Goal: Task Accomplishment & Management: Complete application form

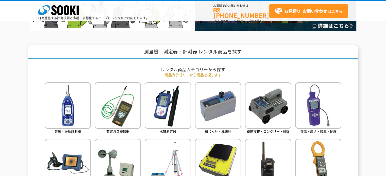
scroll to position [178, 0]
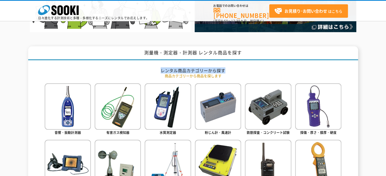
drag, startPoint x: 209, startPoint y: 71, endPoint x: 234, endPoint y: 70, distance: 24.4
click at [233, 70] on h2 "レンタル商品カテゴリーから探す" at bounding box center [193, 70] width 297 height 5
click at [234, 70] on h2 "レンタル商品カテゴリーから探す" at bounding box center [193, 70] width 297 height 5
drag, startPoint x: 227, startPoint y: 74, endPoint x: 151, endPoint y: 72, distance: 76.7
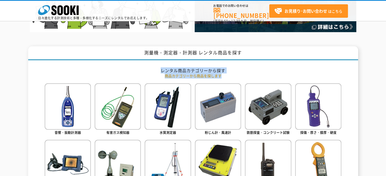
click at [151, 71] on h2 "レンタル商品カテゴリーから探す" at bounding box center [193, 70] width 297 height 5
drag, startPoint x: 156, startPoint y: 71, endPoint x: 251, endPoint y: 75, distance: 95.1
click at [248, 74] on p "商品カテゴリーから商品を探します" at bounding box center [193, 75] width 297 height 5
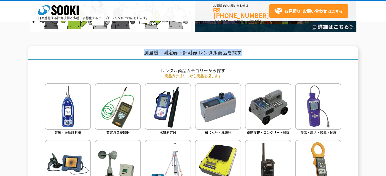
drag, startPoint x: 143, startPoint y: 55, endPoint x: 269, endPoint y: 55, distance: 125.9
click at [269, 55] on h1 "測量機・測定器・計測器 レンタル商品を探す" at bounding box center [193, 53] width 330 height 14
drag, startPoint x: 264, startPoint y: 52, endPoint x: 145, endPoint y: 54, distance: 118.8
click at [145, 54] on h1 "測量機・測定器・計測器 レンタル商品を探す" at bounding box center [193, 53] width 330 height 14
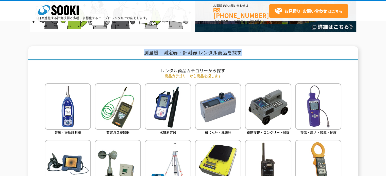
click at [145, 54] on h1 "測量機・測定器・計測器 レンタル商品を探す" at bounding box center [193, 53] width 330 height 14
drag, startPoint x: 133, startPoint y: 55, endPoint x: 250, endPoint y: 55, distance: 116.8
click at [249, 55] on h1 "測量機・測定器・計測器 レンタル商品を探す" at bounding box center [193, 53] width 330 height 14
click at [250, 55] on h1 "測量機・測定器・計測器 レンタル商品を探す" at bounding box center [193, 53] width 330 height 14
drag, startPoint x: 243, startPoint y: 53, endPoint x: 152, endPoint y: 56, distance: 90.4
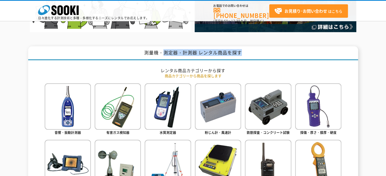
click at [154, 55] on h1 "測量機・測定器・計測器 レンタル商品を探す" at bounding box center [193, 53] width 330 height 14
click at [150, 56] on h1 "測量機・測定器・計測器 レンタル商品を探す" at bounding box center [193, 53] width 330 height 14
drag, startPoint x: 138, startPoint y: 55, endPoint x: 262, endPoint y: 53, distance: 124.1
click at [259, 53] on h1 "測量機・測定器・計測器 レンタル商品を探す" at bounding box center [193, 53] width 330 height 14
click at [262, 53] on h1 "測量機・測定器・計測器 レンタル商品を探す" at bounding box center [193, 53] width 330 height 14
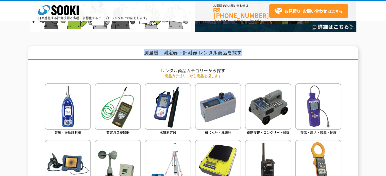
drag, startPoint x: 254, startPoint y: 53, endPoint x: 120, endPoint y: 53, distance: 133.5
click at [121, 53] on h1 "測量機・測定器・計測器 レンタル商品を探す" at bounding box center [193, 53] width 330 height 14
click at [120, 53] on h1 "測量機・測定器・計測器 レンタル商品を探す" at bounding box center [193, 53] width 330 height 14
drag, startPoint x: 120, startPoint y: 53, endPoint x: 268, endPoint y: 53, distance: 147.5
click at [262, 55] on h1 "測量機・測定器・計測器 レンタル商品を探す" at bounding box center [193, 53] width 330 height 14
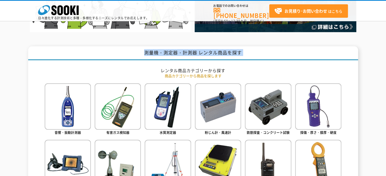
click at [268, 53] on h1 "測量機・測定器・計測器 レンタル商品を探す" at bounding box center [193, 53] width 330 height 14
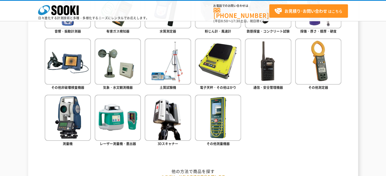
scroll to position [203, 0]
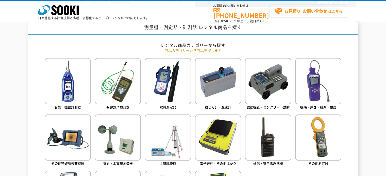
click at [290, 8] on strong "お見積り･お問い合わせ" at bounding box center [306, 11] width 43 height 6
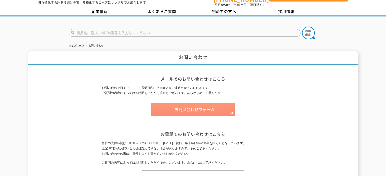
scroll to position [25, 0]
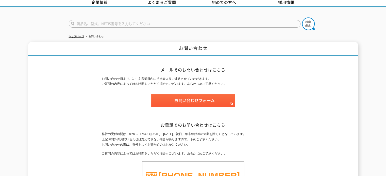
drag, startPoint x: 107, startPoint y: 76, endPoint x: 260, endPoint y: 82, distance: 152.9
click at [260, 82] on div "お問い合わせ メールでのお問い合わせはこちら お問い合わせ日より、1 ～ 2 営業日内に担当者よりご連絡させていただきます。 ご質問の内容によってはお時間をい…" at bounding box center [193, 127] width 330 height 171
click at [260, 82] on p "お問い合わせ日より、1 ～ 2 営業日内に担当者よりご連絡させていただきます。 ご質問の内容によってはお時間をいただく場合もございます。あらかじめご了承くださ…" at bounding box center [193, 81] width 183 height 11
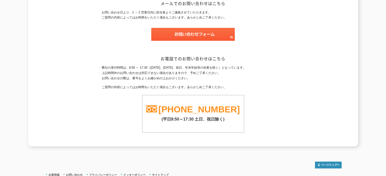
scroll to position [102, 0]
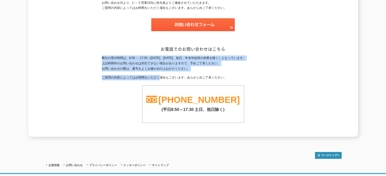
drag, startPoint x: 247, startPoint y: 55, endPoint x: 173, endPoint y: 70, distance: 75.3
click at [162, 71] on div "弊社の受付時間は、8:50 ～ 17:30（土曜日、日曜日、祝日、年末年始等の休業を除く）となっています。 上記時間外のお問い合わせは対応できない場合がありま…" at bounding box center [193, 90] width 183 height 68
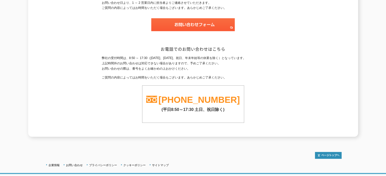
click at [174, 70] on div "弊社の受付時間は、8:50 ～ 17:30（土曜日、日曜日、祝日、年末年始等の休業を除く）となっています。 上記時間外のお問い合わせは対応できない場合がありま…" at bounding box center [193, 90] width 183 height 68
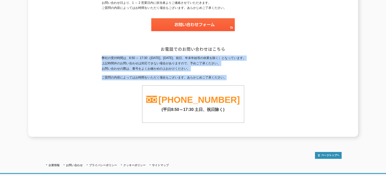
drag, startPoint x: 99, startPoint y: 53, endPoint x: 247, endPoint y: 75, distance: 150.0
click at [246, 75] on div "お問い合わせ メールでのお問い合わせはこちら お問い合わせ日より、1 ～ 2 営業日内に担当者よりご連絡させていただきます。 ご質問の内容によってはお時間をい…" at bounding box center [193, 51] width 330 height 171
click at [249, 75] on p "ご質問の内容によってはお時間をいただく場合もございます。あらかじめご了承ください。" at bounding box center [193, 77] width 183 height 5
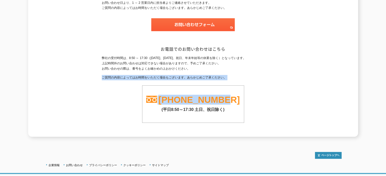
drag, startPoint x: 177, startPoint y: 76, endPoint x: 253, endPoint y: 77, distance: 75.9
click at [250, 77] on div "弊社の受付時間は、8:50 ～ 17:30（土曜日、日曜日、祝日、年末年始等の休業を除く）となっています。 上記時間外のお問い合わせは対応できない場合がありま…" at bounding box center [193, 90] width 183 height 68
click at [256, 77] on div "弊社の受付時間は、8:50 ～ 17:30（土曜日、日曜日、祝日、年末年始等の休業を除く）となっています。 上記時間外のお問い合わせは対応できない場合がありま…" at bounding box center [193, 90] width 183 height 68
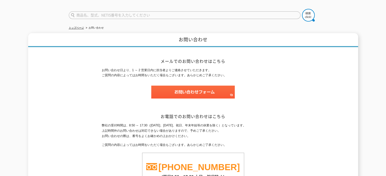
scroll to position [0, 0]
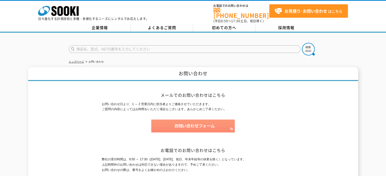
click at [210, 121] on img at bounding box center [193, 126] width 84 height 13
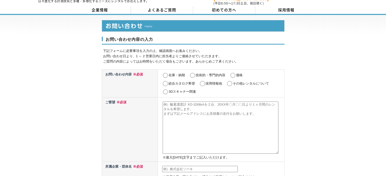
scroll to position [25, 0]
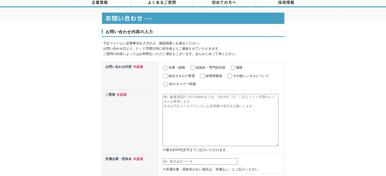
click at [233, 65] on input "価格" at bounding box center [233, 67] width 6 height 5
radio input "true"
drag, startPoint x: 100, startPoint y: 39, endPoint x: 248, endPoint y: 45, distance: 148.4
click at [248, 45] on p "下記フォームに必要事項を入力の上、確認画面へお進みください。 お問い合わせ日より、1 ～ 2 営業日内に担当者よりご連絡させていただきます。 ご質問の内容によ…" at bounding box center [193, 49] width 181 height 16
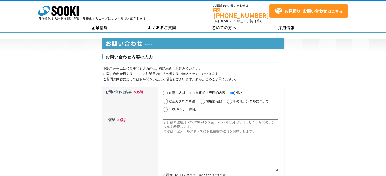
scroll to position [0, 0]
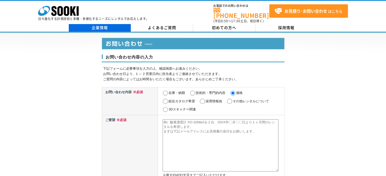
click at [98, 25] on link "企業情報" at bounding box center [100, 28] width 62 height 8
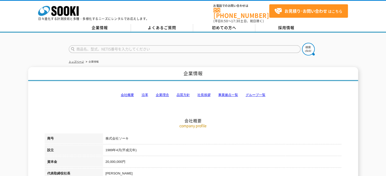
click at [100, 45] on input "text" at bounding box center [185, 49] width 232 height 8
type input "KT-6"
click at [302, 43] on button at bounding box center [308, 49] width 13 height 13
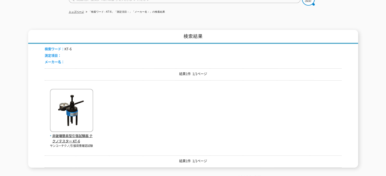
scroll to position [76, 0]
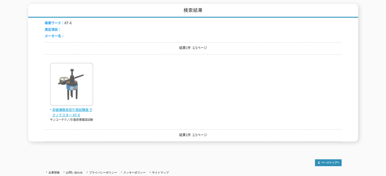
click at [77, 108] on span "非破壊簡易型引張試験器 テクノテスター KT-6" at bounding box center [71, 112] width 43 height 11
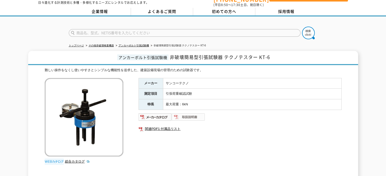
scroll to position [25, 0]
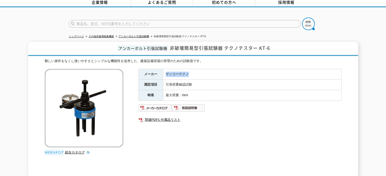
drag, startPoint x: 190, startPoint y: 69, endPoint x: 165, endPoint y: 72, distance: 25.0
click at [165, 72] on td "サンコーテクノ" at bounding box center [252, 74] width 178 height 11
drag, startPoint x: 166, startPoint y: 72, endPoint x: 201, endPoint y: 74, distance: 35.6
click at [201, 74] on td "サンコーテクノ" at bounding box center [252, 74] width 178 height 11
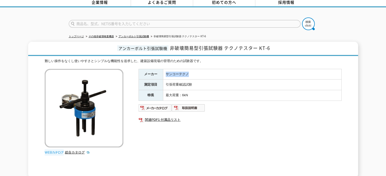
copy td "サンコーテクノ"
click at [207, 84] on td "引張荷重確認試験" at bounding box center [252, 85] width 178 height 11
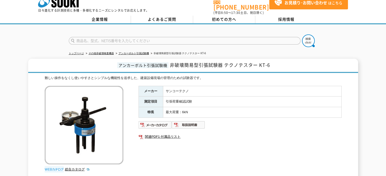
scroll to position [0, 0]
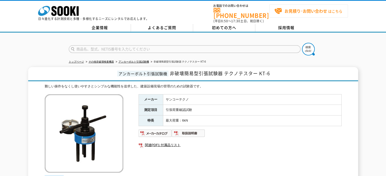
click at [299, 11] on strong "お見積り･お問い合わせ" at bounding box center [306, 11] width 43 height 6
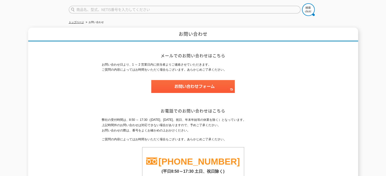
scroll to position [51, 0]
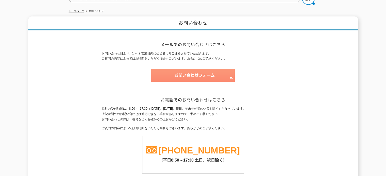
click at [212, 74] on img at bounding box center [193, 75] width 84 height 13
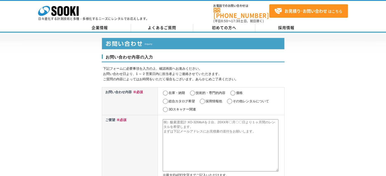
click at [232, 91] on input "価格" at bounding box center [233, 93] width 6 height 5
radio input "true"
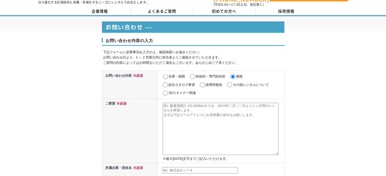
scroll to position [25, 0]
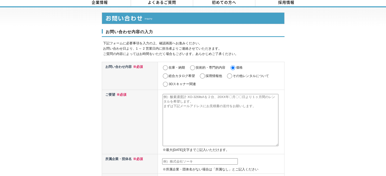
click at [171, 95] on textarea at bounding box center [221, 120] width 116 height 52
paste textarea "サンコーテクノ"
click at [217, 94] on textarea "サンコーテクノ　テクノテスター　KT-6" at bounding box center [221, 120] width 116 height 52
click at [228, 94] on textarea "サンコーテクノ　テクノテスター　KT-6" at bounding box center [221, 120] width 116 height 52
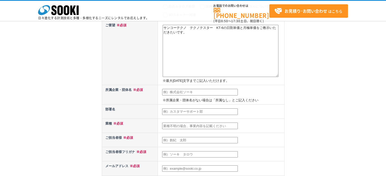
scroll to position [76, 0]
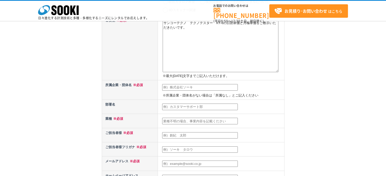
type textarea "サンコーテクノ　テクノテスター　KT-6の日割単価と月極単価をご教示いただきたいです。"
click at [185, 90] on input "text" at bounding box center [200, 87] width 76 height 7
type input "株式会社　アクティオ"
click at [175, 107] on input "text" at bounding box center [200, 107] width 76 height 7
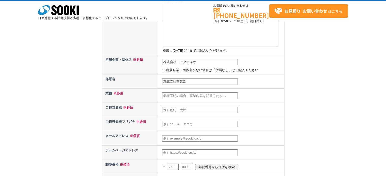
type input "東北支社営業部"
click at [177, 95] on input "text" at bounding box center [200, 96] width 76 height 7
type input "建機レンタル"
click at [192, 110] on input "text" at bounding box center [200, 110] width 76 height 7
type input "篠原　千尋"
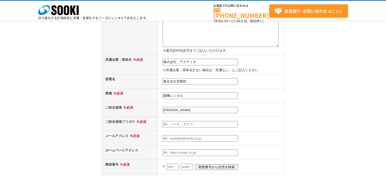
click at [185, 125] on input "text" at bounding box center [200, 124] width 76 height 7
type input "シノハラチヒロ"
click at [174, 109] on input "篠原　千尋" at bounding box center [200, 110] width 76 height 7
type input "篠原千尋"
click at [181, 131] on td at bounding box center [221, 138] width 126 height 14
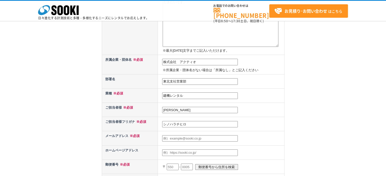
click at [182, 136] on input "text" at bounding box center [200, 139] width 76 height 7
type input "shinohara-cihiro@aktio.co.jp"
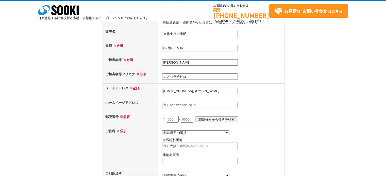
scroll to position [152, 0]
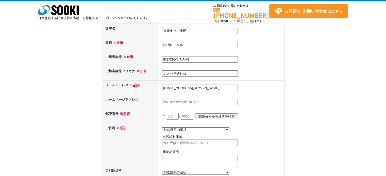
click at [170, 113] on input "text" at bounding box center [173, 116] width 12 height 7
type input "983"
click at [193, 114] on input "text" at bounding box center [187, 116] width 12 height 7
type input "0001"
click at [229, 114] on input "郵便番号から住所を検索" at bounding box center [216, 117] width 43 height 6
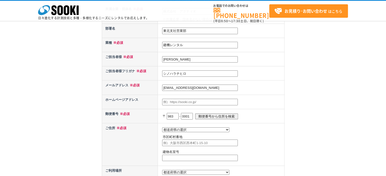
select select "4"
click at [198, 140] on input "仙台市宮城野区港" at bounding box center [200, 143] width 76 height 7
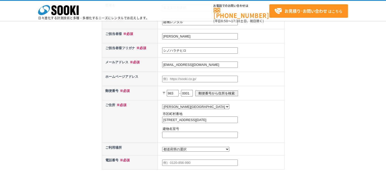
scroll to position [203, 0]
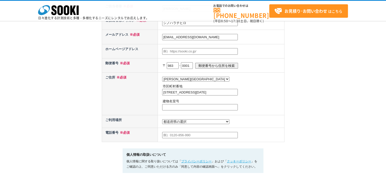
type input "仙台市宮城野区港３－２－１７"
click at [188, 115] on td "都道府県の選択 利用場所未定 北海道 青森県 岩手県 宮城県 秋田県 山形県 福島県 茨城県 栃木県 群馬県 埼玉県 千葉県 東京都 神奈川県 新潟県 富山県…" at bounding box center [221, 94] width 126 height 43
click at [179, 120] on select "都道府県の選択 利用場所未定 北海道 青森県 岩手県 宮城県 秋田県 山形県 福島県 茨城県 栃木県 群馬県 埼玉県 千葉県 東京都 神奈川県 新潟県 富山県…" at bounding box center [195, 122] width 67 height 5
select select "4"
click at [162, 120] on select "都道府県の選択 利用場所未定 北海道 青森県 岩手県 宮城県 秋田県 山形県 福島県 茨城県 栃木県 群馬県 埼玉県 千葉県 東京都 神奈川県 新潟県 富山県…" at bounding box center [195, 122] width 67 height 5
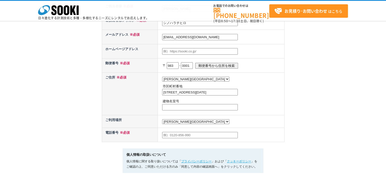
click at [207, 115] on td "都道府県の選択 利用場所未定 北海道 青森県 岩手県 宮城県 秋田県 山形県 福島県 茨城県 栃木県 群馬県 埼玉県 千葉県 東京都 神奈川県 新潟県 富山県…" at bounding box center [221, 94] width 126 height 43
click at [185, 139] on td at bounding box center [221, 135] width 126 height 14
click at [188, 134] on input "text" at bounding box center [200, 135] width 76 height 7
type input "022-352-3720"
click at [230, 115] on td "都道府県の選択 利用場所未定 北海道 青森県 岩手県 宮城県 秋田県 山形県 福島県 茨城県 栃木県 群馬県 埼玉県 千葉県 東京都 神奈川県 新潟県 富山県…" at bounding box center [221, 94] width 126 height 43
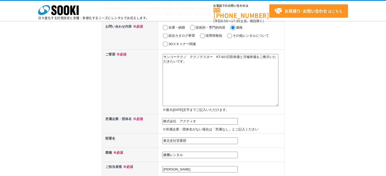
scroll to position [51, 0]
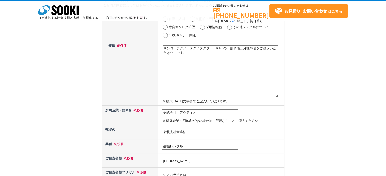
drag, startPoint x: 227, startPoint y: 48, endPoint x: 230, endPoint y: 56, distance: 8.2
click at [230, 56] on textarea "サンコーテクノ　テクノテスター　KT-6の日割単価と月極単価をご教示いただきたいです。" at bounding box center [221, 71] width 116 height 52
drag, startPoint x: 196, startPoint y: 54, endPoint x: 155, endPoint y: 54, distance: 41.1
click at [155, 54] on tr "ご要望 ※必須 サンコーテクノ　テクノテスター　KT-6　1台のお見積を頂きたいです。 日割単価と月極単価を ※最大2000文字までご記入いただけます。" at bounding box center [193, 73] width 183 height 64
click at [236, 48] on textarea "サンコーテクノ　テクノテスター　KT-6　1台のお見積を頂きたいです。" at bounding box center [221, 71] width 116 height 52
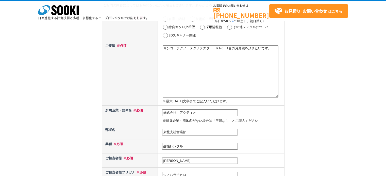
paste textarea "日割単価と月極単価を"
click at [181, 64] on textarea "サンコーテクノ　テクノテスター　KT-6　1台の日割単価と月極単価のお見積を頂きたいです。" at bounding box center [221, 71] width 116 height 52
click at [168, 64] on textarea "サンコーテクノ　テクノテスター　KT-6　1台の日割単価と月極単価のお見積を頂きたいです。 よろしくお願いいたします。" at bounding box center [221, 71] width 116 height 52
drag, startPoint x: 191, startPoint y: 51, endPoint x: 197, endPoint y: 53, distance: 5.9
click at [193, 52] on textarea "サンコーテクノ　テクノテスター　KT-6　1台の日割単価と月極単価のお見積を頂きたいです。 よろしくお願いいたします。" at bounding box center [221, 71] width 116 height 52
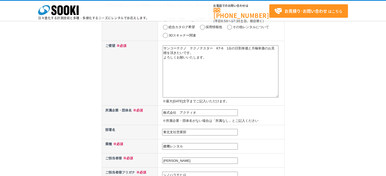
click at [221, 55] on textarea "サンコーテクノ　テクノテスター　KT-6　1台の日割単価と月極単価のお見積を頂きたいです。 よろしくお願いいたします。" at bounding box center [221, 71] width 116 height 52
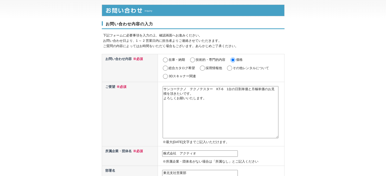
scroll to position [25, 0]
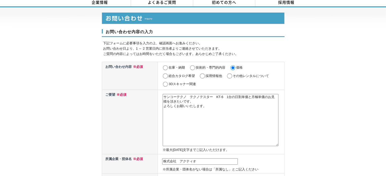
click at [214, 100] on textarea "サンコーテクノ　テクノテスター　KT-6　1台の日割単価と月極単価のお見積を頂きたいです。 よろしくお願いいたします。" at bounding box center [221, 120] width 116 height 52
drag, startPoint x: 214, startPoint y: 107, endPoint x: 202, endPoint y: 106, distance: 12.0
click at [213, 106] on textarea "サンコーテクノ　テクノテスター　KT-6　1台の日割単価と月極単価のお見積を頂きたいです。 よろしくお願いいたします。" at bounding box center [221, 120] width 116 height 52
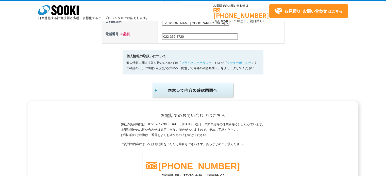
scroll to position [305, 0]
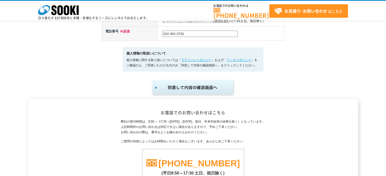
type textarea "サンコーテクノ　テクノテスター　KT-6　1台の日割単価と月極単価のお見積を頂きたいです。 よろしくお願いいたします。"
click at [203, 87] on img "submit" at bounding box center [193, 87] width 83 height 17
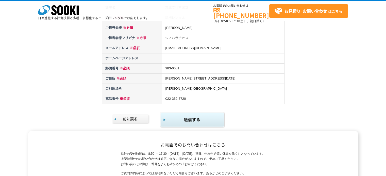
scroll to position [102, 0]
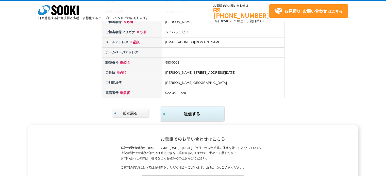
click at [197, 112] on img "submit" at bounding box center [192, 114] width 65 height 16
